Goal: Task Accomplishment & Management: Complete application form

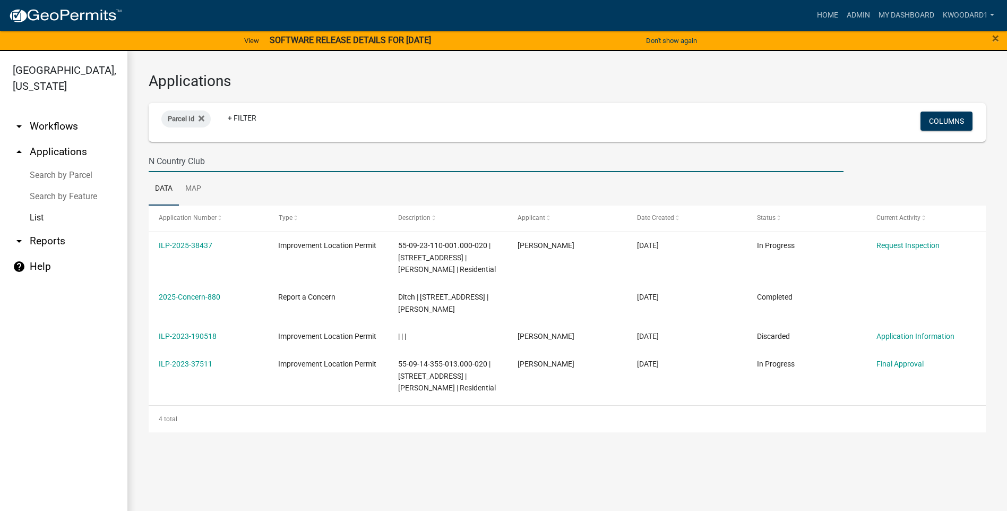
drag, startPoint x: 215, startPoint y: 161, endPoint x: 136, endPoint y: 159, distance: 79.1
click at [136, 159] on div "Applications Parcel Id + Filter Columns N Country Club Data Map Application Num…" at bounding box center [566, 252] width 879 height 402
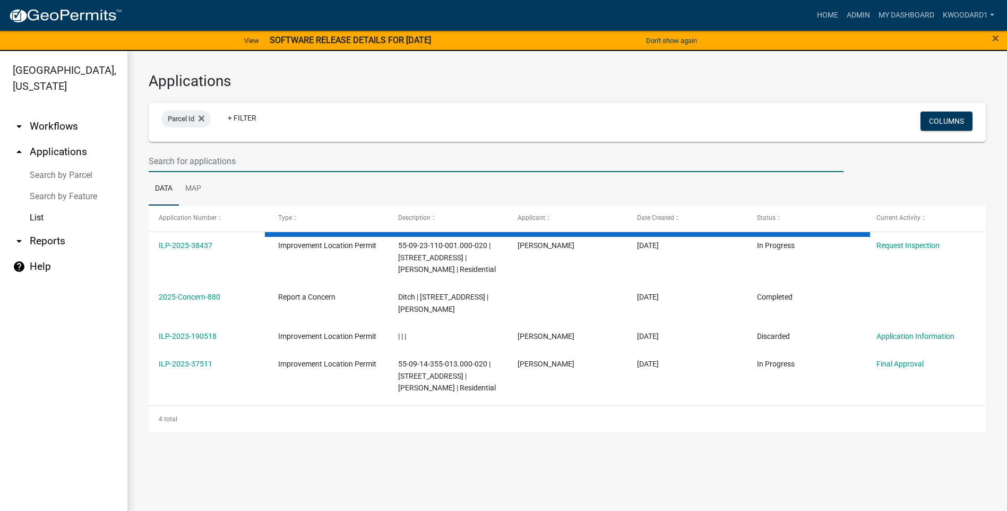
select select "3: 100"
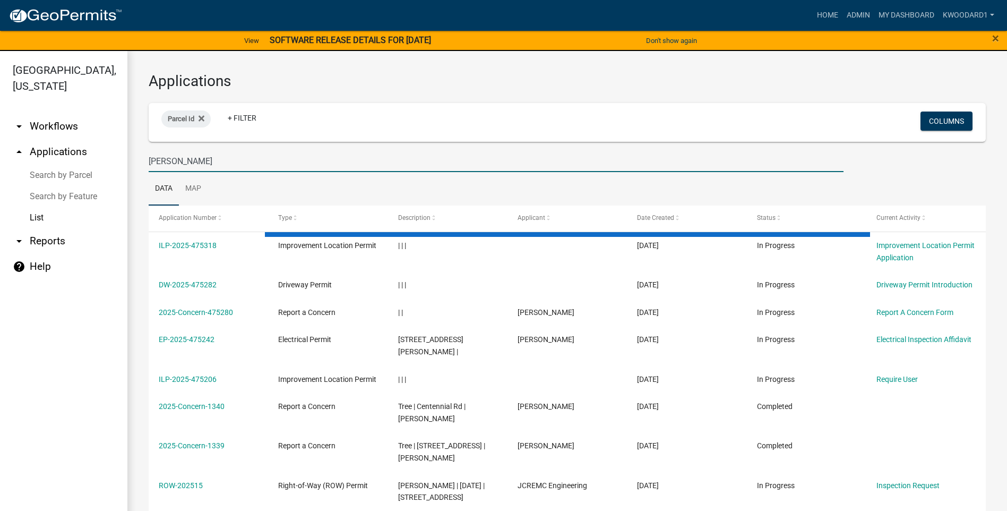
type input "[PERSON_NAME]"
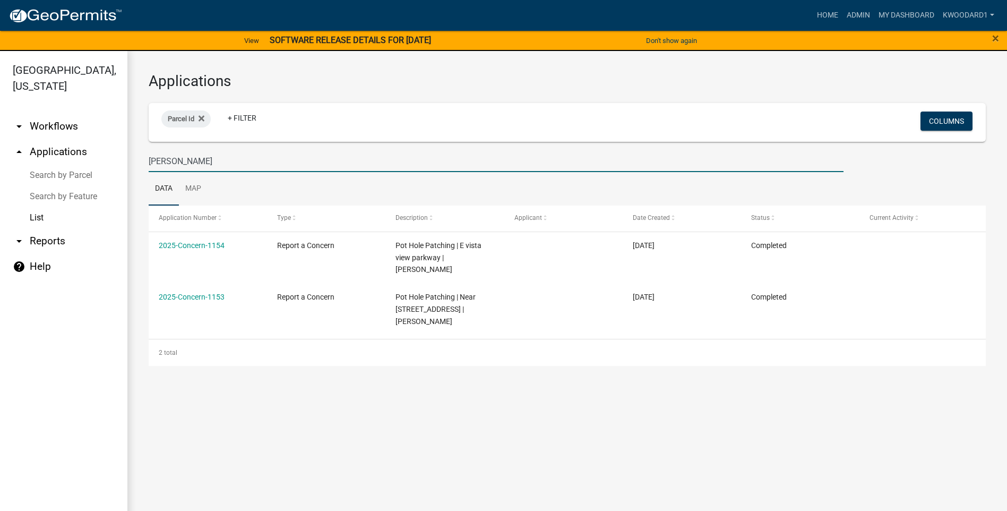
drag, startPoint x: 223, startPoint y: 161, endPoint x: 121, endPoint y: 161, distance: 102.4
click at [121, 161] on div "[GEOGRAPHIC_DATA], [US_STATE] arrow_drop_down Workflows List arrow_drop_up Appl…" at bounding box center [503, 287] width 1007 height 472
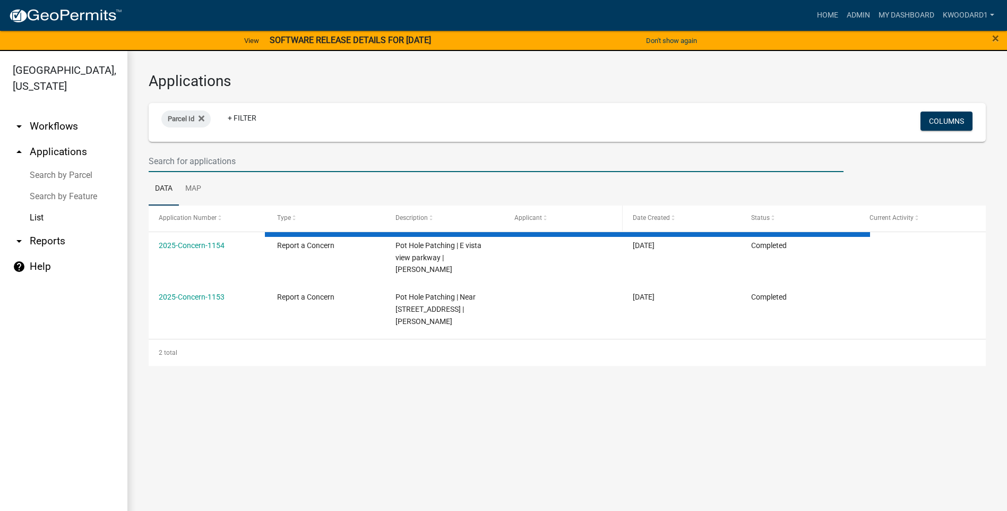
select select "3: 100"
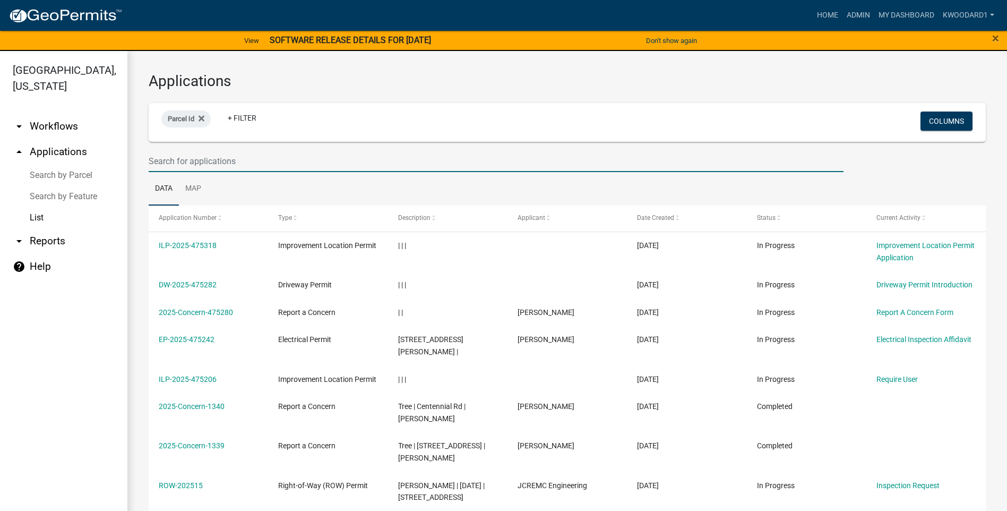
click at [275, 162] on input "text" at bounding box center [496, 161] width 695 height 22
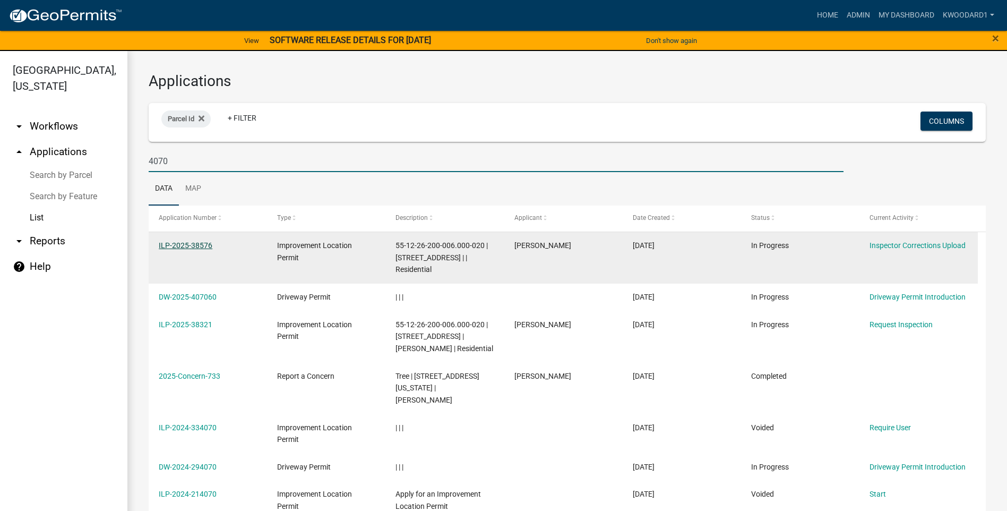
type input "4070"
click at [173, 244] on link "ILP-2025-38576" at bounding box center [186, 245] width 54 height 8
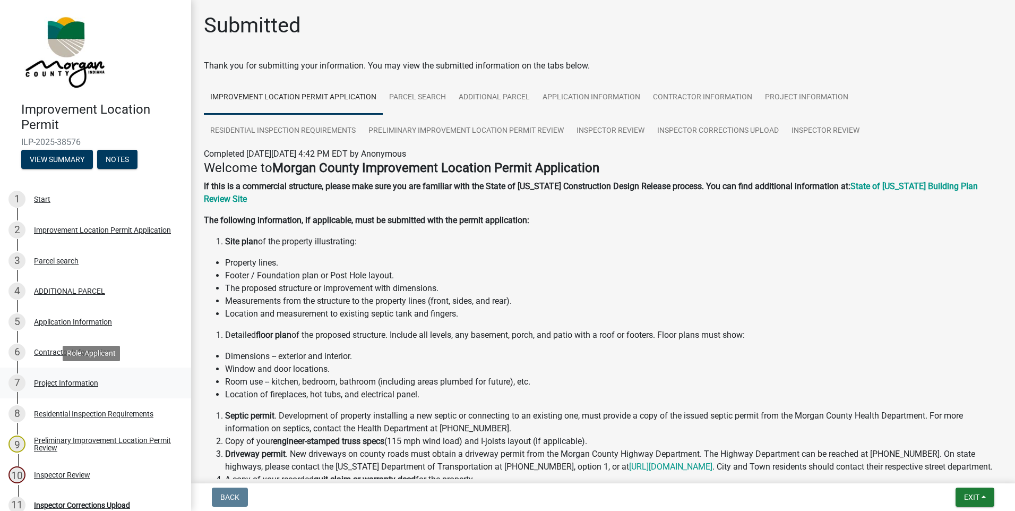
click at [58, 388] on div "7 Project Information" at bounding box center [91, 382] width 166 height 17
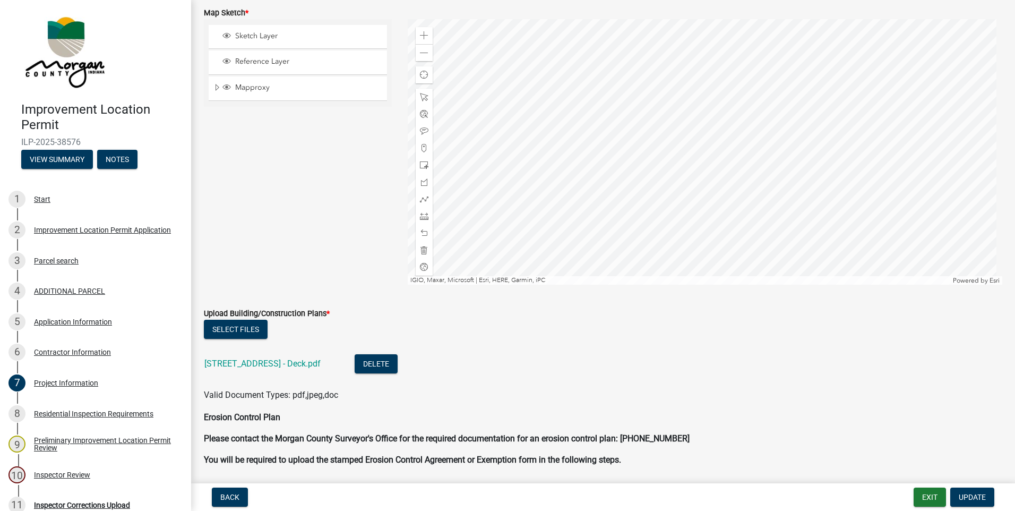
scroll to position [1857, 0]
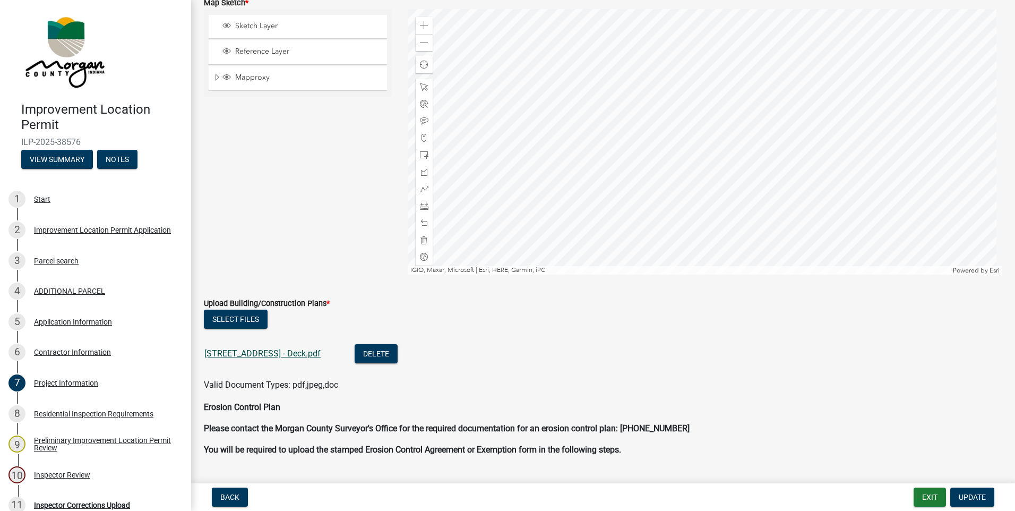
click at [287, 356] on link "[STREET_ADDRESS] - Deck.pdf" at bounding box center [262, 353] width 116 height 10
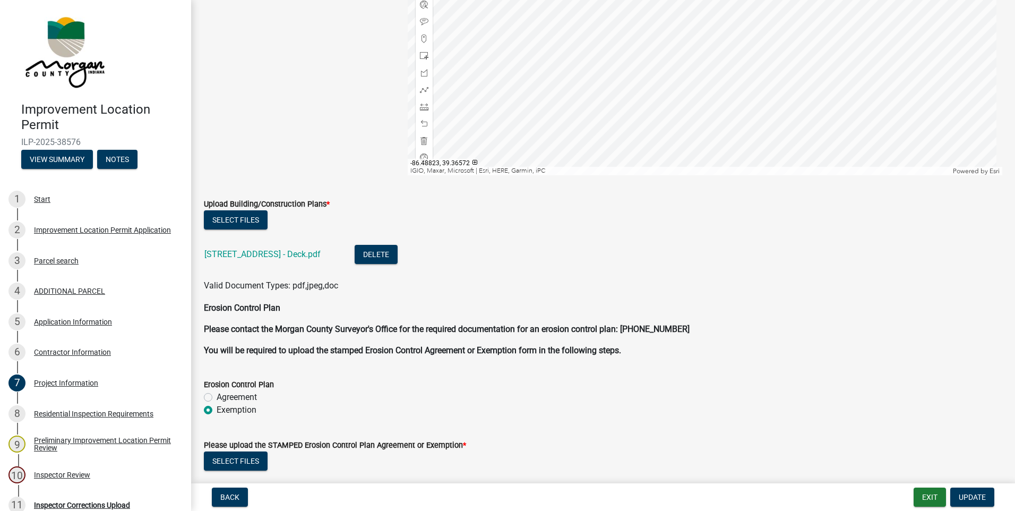
scroll to position [2017, 0]
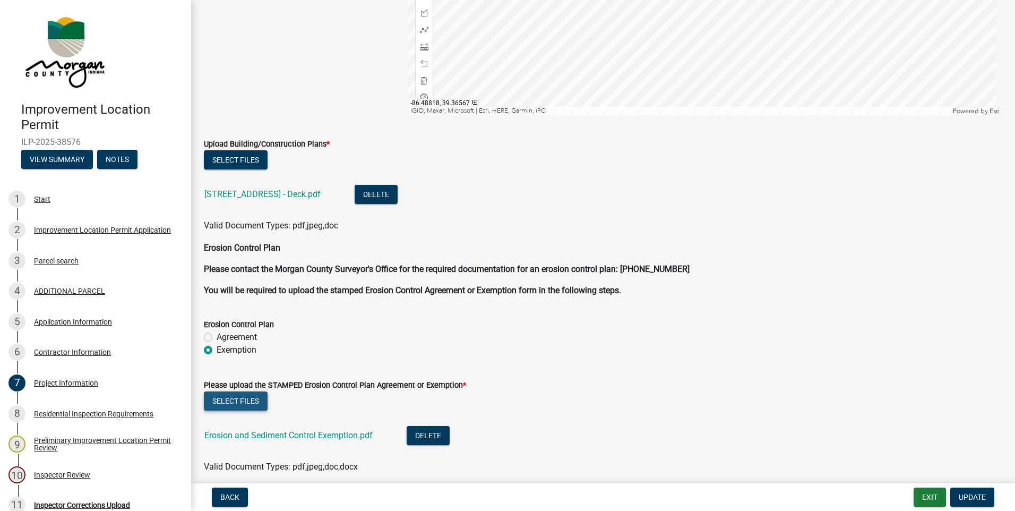
click at [233, 402] on button "Select files" at bounding box center [236, 400] width 64 height 19
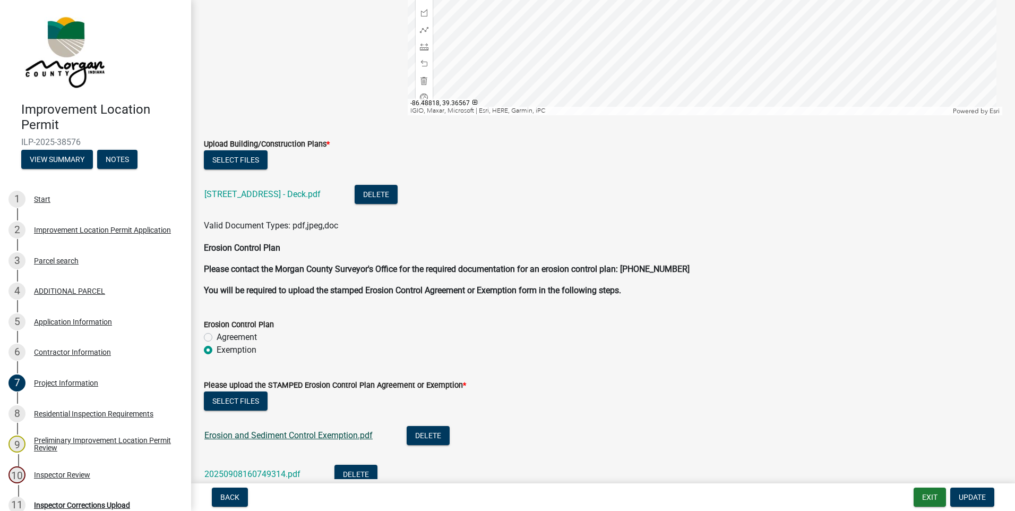
click at [327, 433] on link "Erosion and Sediment Control Exemption.pdf" at bounding box center [288, 435] width 168 height 10
click at [439, 435] on button "Delete" at bounding box center [428, 435] width 43 height 19
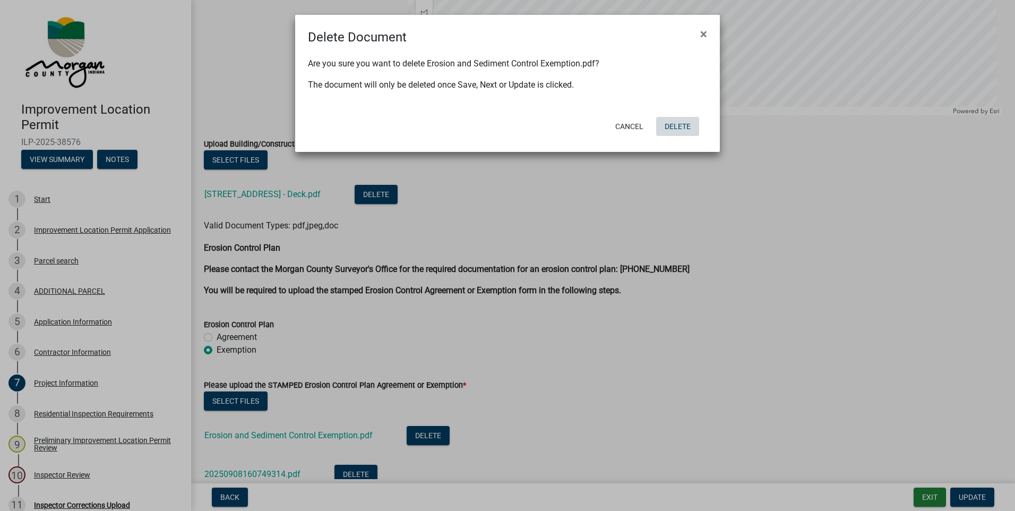
click at [664, 128] on button "Delete" at bounding box center [677, 126] width 43 height 19
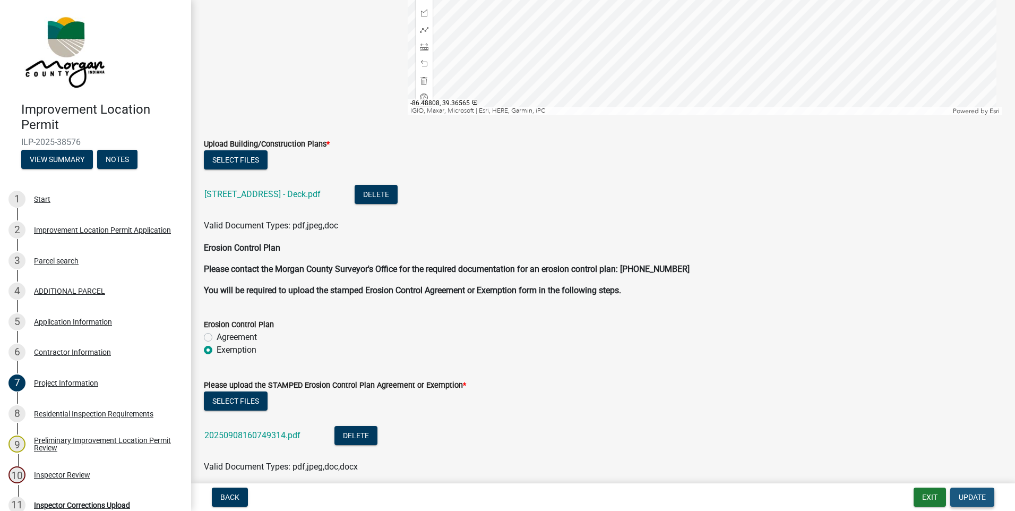
click at [961, 496] on span "Update" at bounding box center [971, 496] width 27 height 8
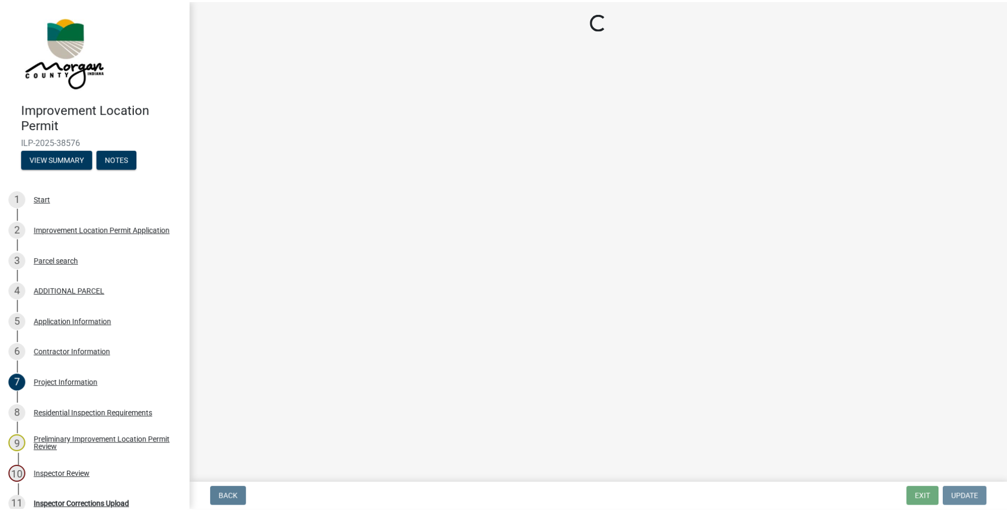
scroll to position [0, 0]
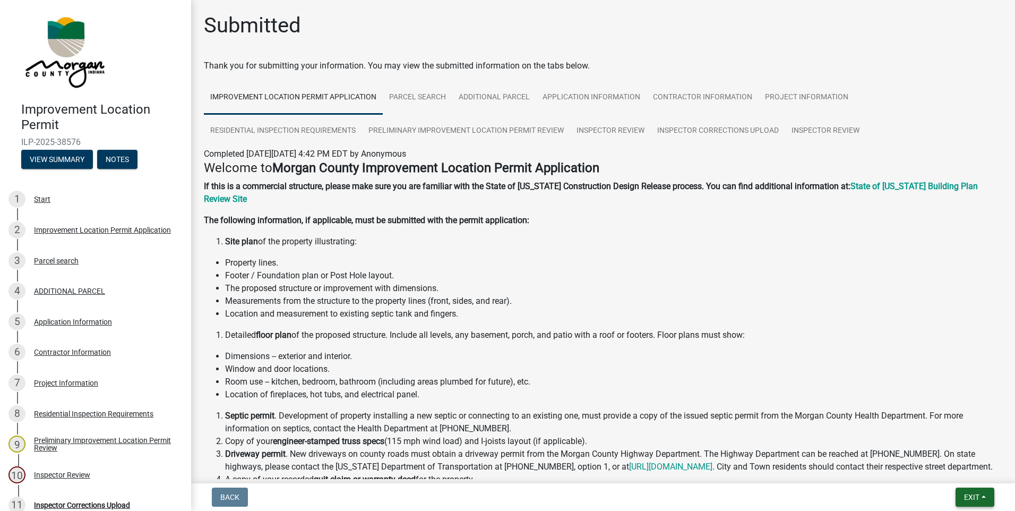
click at [967, 496] on span "Exit" at bounding box center [971, 496] width 15 height 8
click at [948, 473] on button "Save & Exit" at bounding box center [951, 468] width 85 height 25
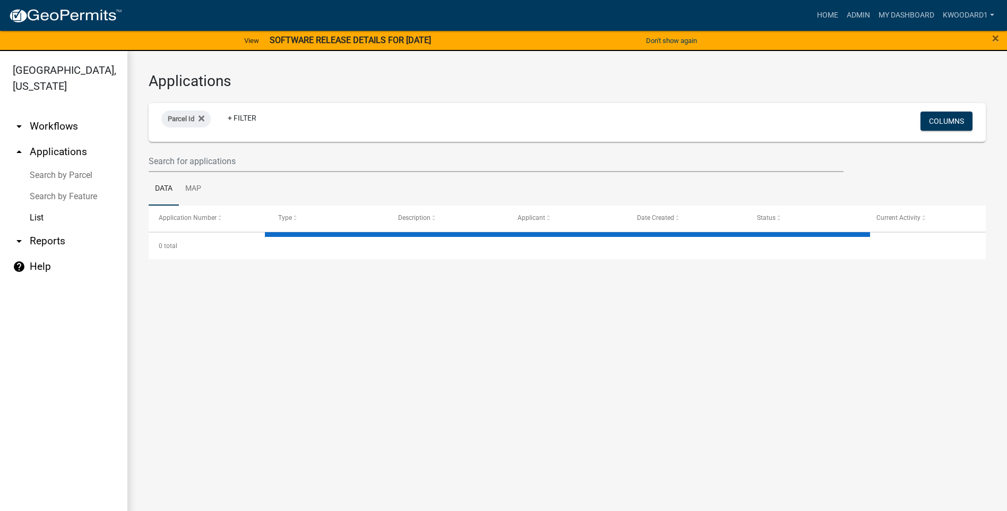
select select "3: 100"
